Goal: Information Seeking & Learning: Learn about a topic

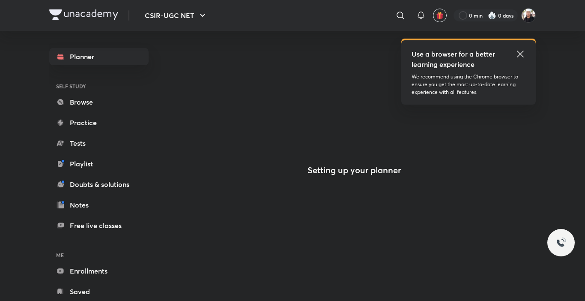
click at [520, 54] on icon at bounding box center [520, 54] width 6 height 6
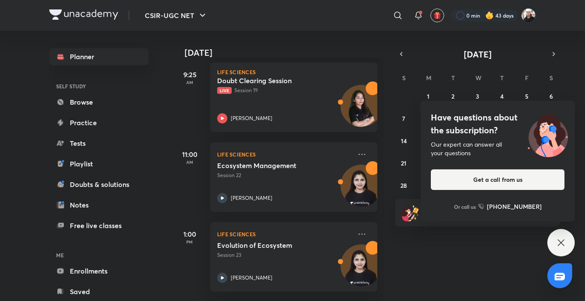
scroll to position [227, 0]
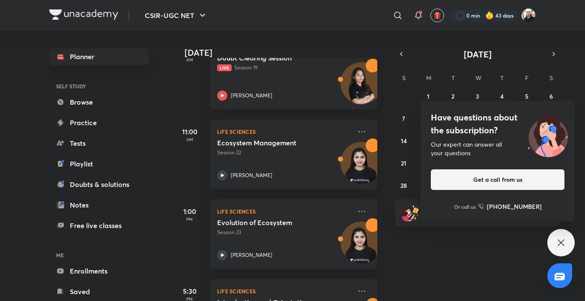
click at [561, 242] on icon at bounding box center [561, 242] width 6 height 6
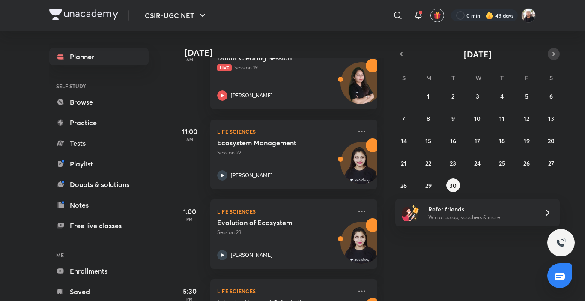
click at [555, 51] on icon "button" at bounding box center [554, 54] width 7 height 8
click at [476, 94] on button "1" at bounding box center [478, 96] width 14 height 14
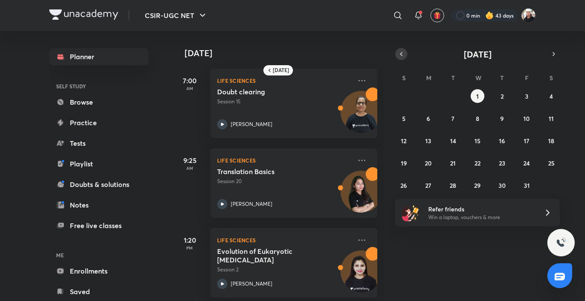
click at [401, 56] on icon "button" at bounding box center [401, 54] width 7 height 8
click at [451, 185] on abbr "30" at bounding box center [452, 185] width 7 height 8
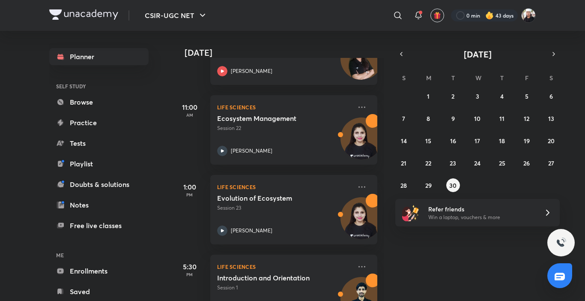
scroll to position [263, 0]
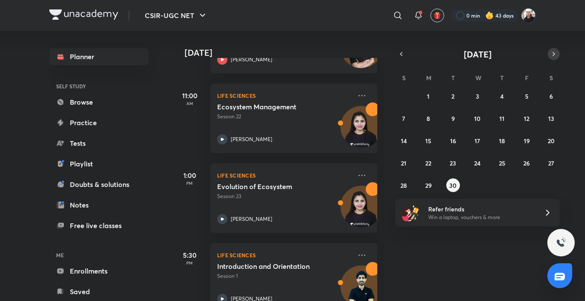
click at [557, 52] on icon "button" at bounding box center [554, 54] width 7 height 8
click at [474, 95] on button "1" at bounding box center [478, 96] width 14 height 14
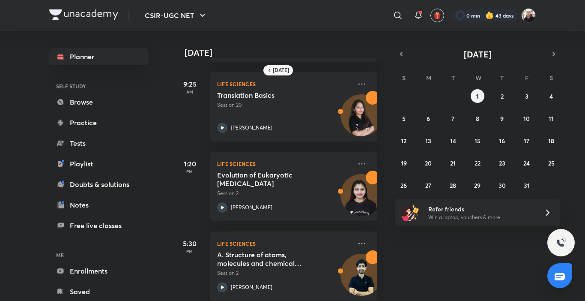
scroll to position [90, 0]
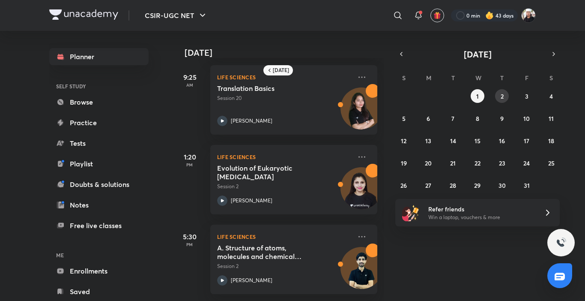
click at [503, 95] on abbr "2" at bounding box center [502, 96] width 3 height 8
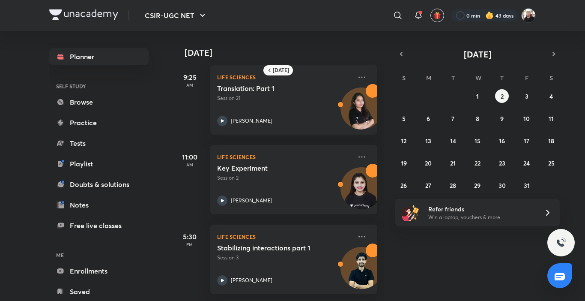
scroll to position [10, 0]
click at [525, 91] on button "3" at bounding box center [527, 96] width 14 height 14
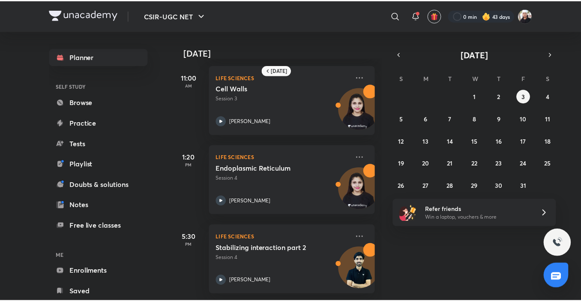
scroll to position [0, 0]
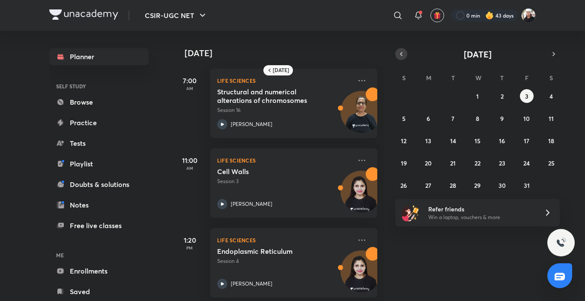
click at [401, 56] on icon "button" at bounding box center [401, 54] width 7 height 8
click at [455, 188] on abbr "30" at bounding box center [452, 185] width 7 height 8
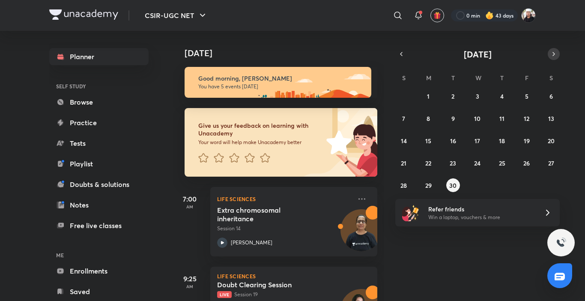
click at [556, 51] on icon "button" at bounding box center [554, 54] width 7 height 8
click at [484, 96] on button "1" at bounding box center [478, 96] width 14 height 14
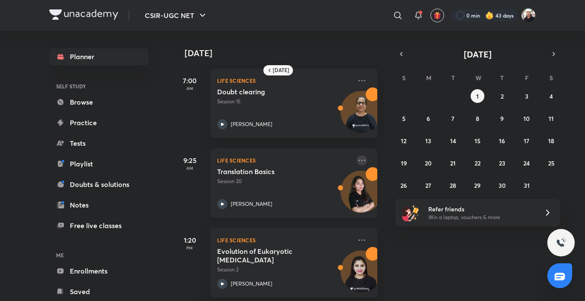
click at [359, 160] on icon at bounding box center [362, 159] width 7 height 1
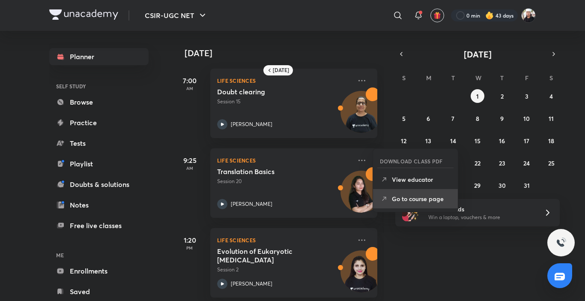
click at [398, 203] on li "Go to course page" at bounding box center [415, 198] width 85 height 19
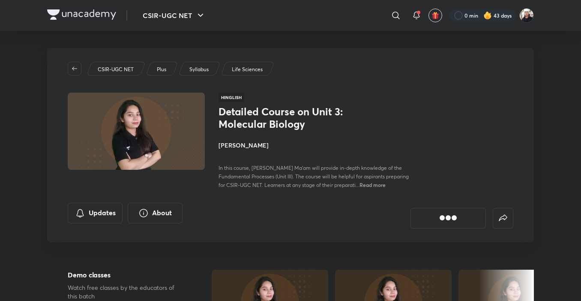
click at [91, 18] on img at bounding box center [81, 14] width 69 height 10
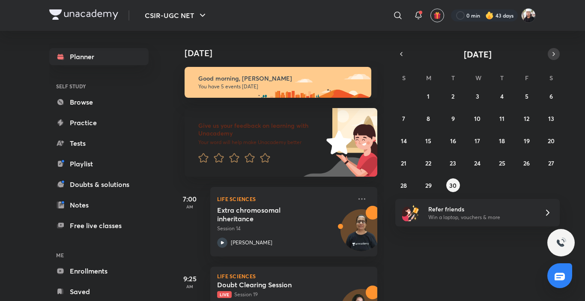
click at [554, 53] on icon "button" at bounding box center [554, 54] width 7 height 8
click at [476, 98] on abbr "1" at bounding box center [477, 96] width 3 height 8
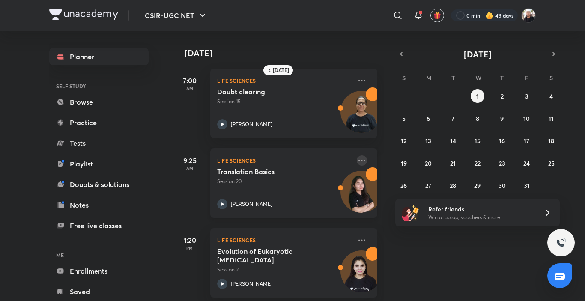
click at [357, 159] on icon at bounding box center [362, 160] width 10 height 10
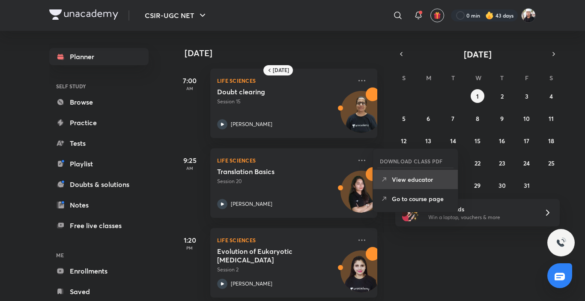
click at [405, 183] on p "View educator" at bounding box center [421, 179] width 59 height 9
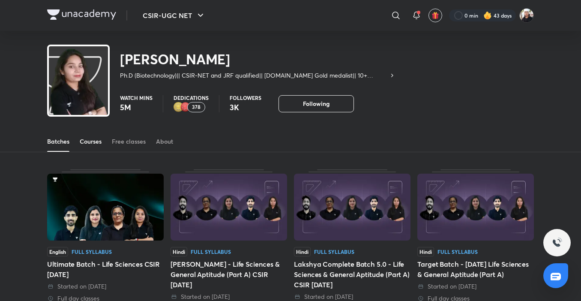
click at [96, 144] on div "Courses" at bounding box center [91, 141] width 22 height 9
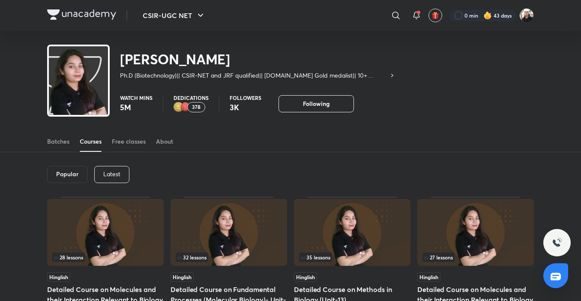
click at [109, 177] on p "Latest" at bounding box center [111, 174] width 17 height 7
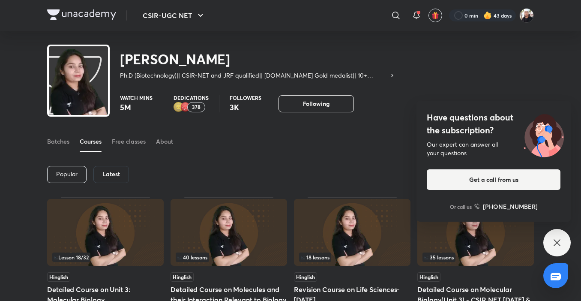
click at [557, 242] on icon at bounding box center [557, 242] width 10 height 10
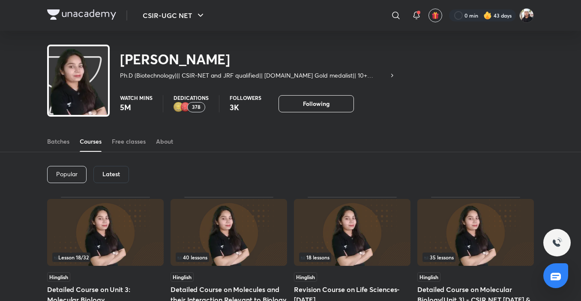
click at [121, 177] on div "Latest" at bounding box center [111, 174] width 36 height 17
click at [101, 15] on img at bounding box center [81, 14] width 69 height 10
